Goal: Information Seeking & Learning: Learn about a topic

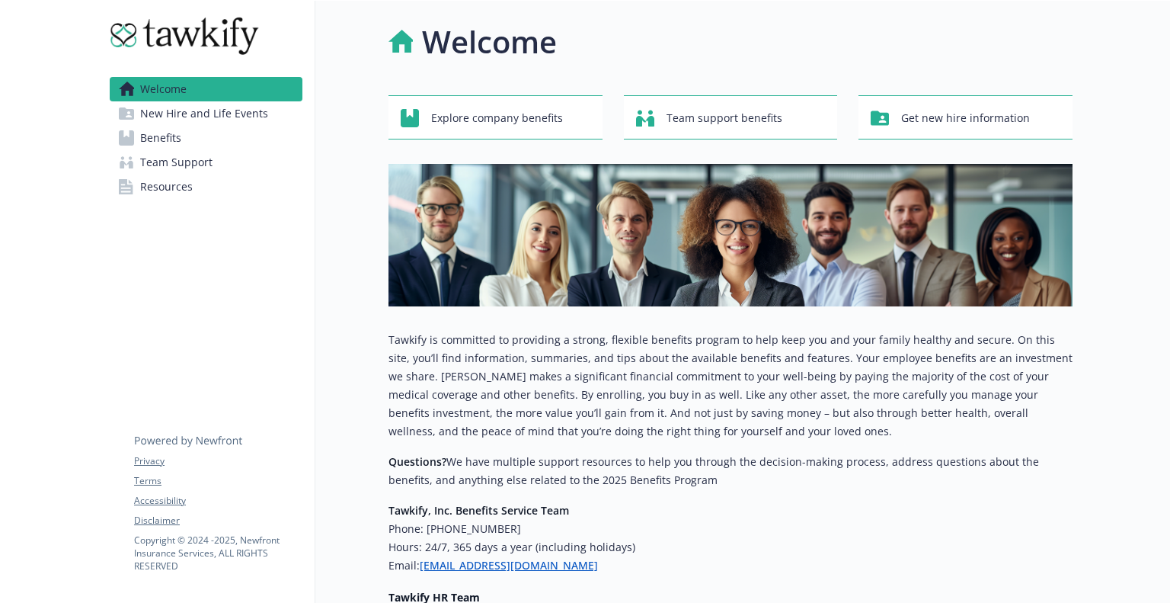
click at [173, 132] on span "Benefits" at bounding box center [160, 138] width 41 height 24
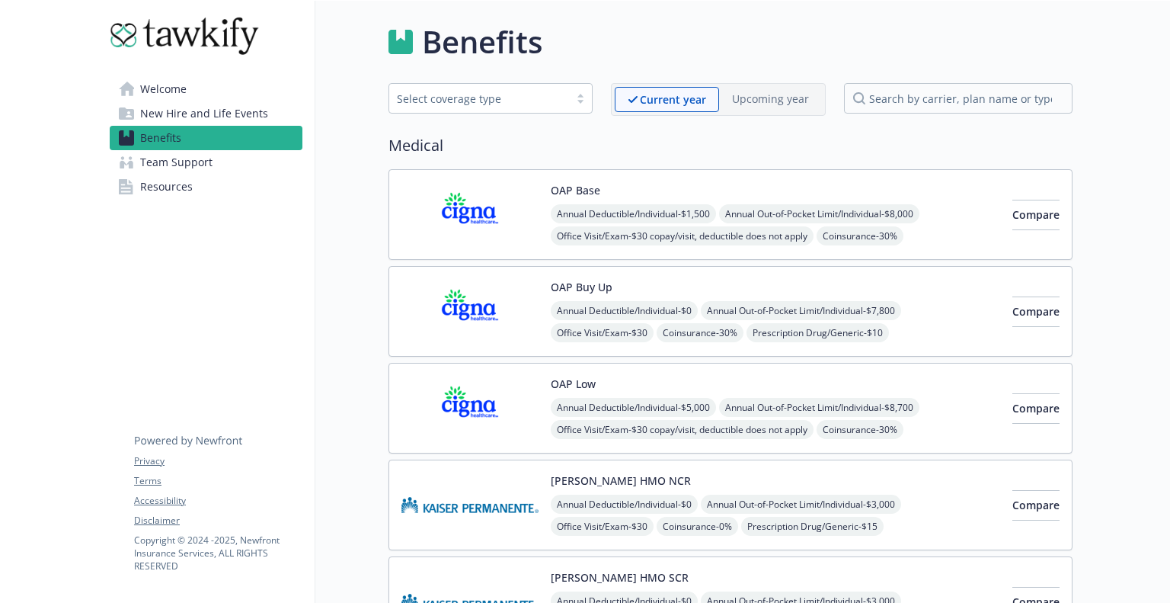
click at [176, 49] on img at bounding box center [189, 36] width 158 height 46
click at [171, 30] on img at bounding box center [189, 36] width 158 height 46
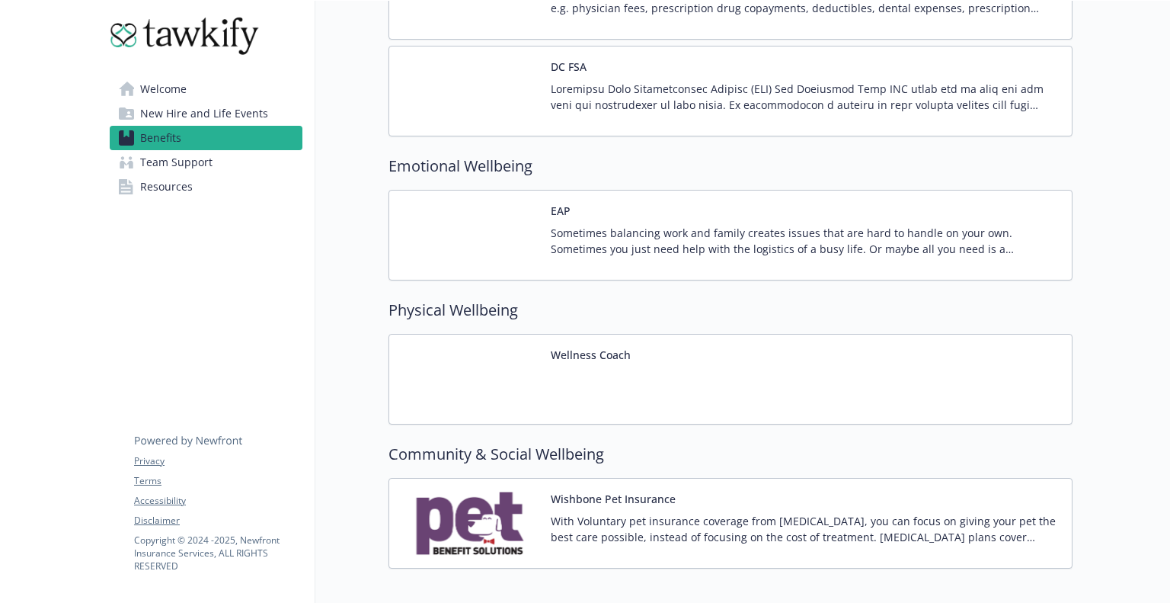
scroll to position [1987, 0]
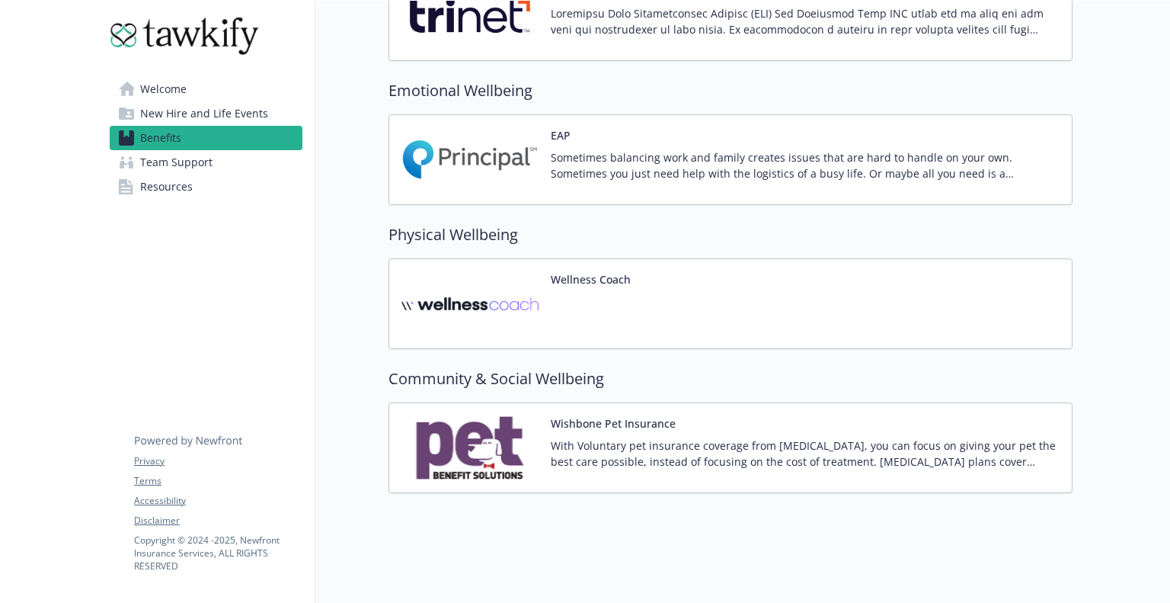
click at [616, 280] on div "Wellness Coach" at bounding box center [591, 303] width 80 height 65
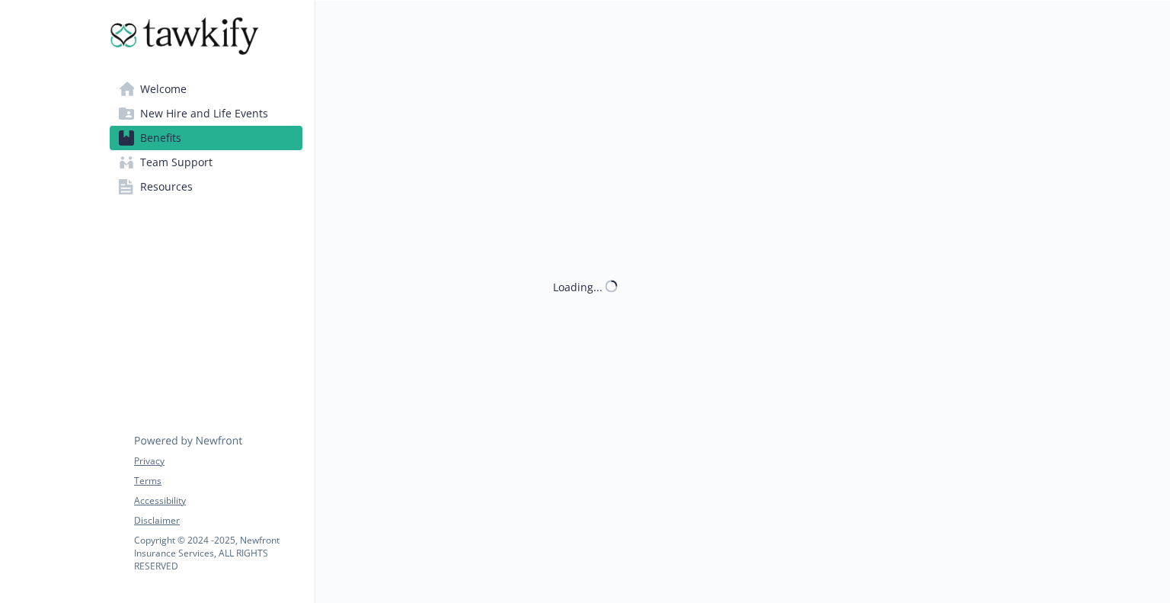
scroll to position [1987, 0]
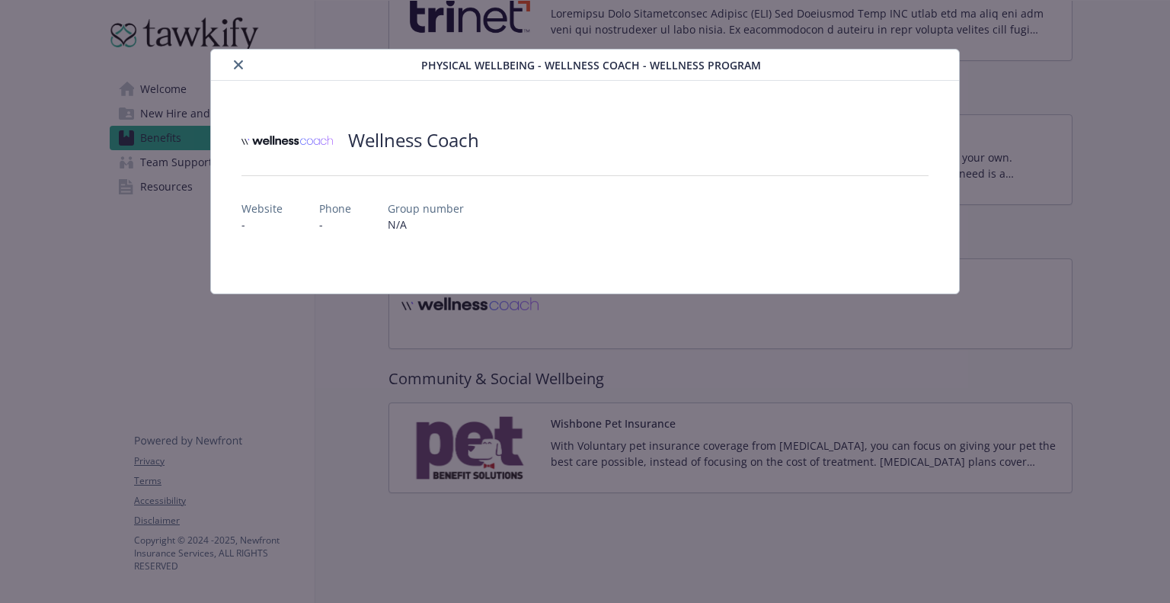
click at [237, 67] on icon "close" at bounding box center [238, 64] width 9 height 9
